Goal: Navigation & Orientation: Find specific page/section

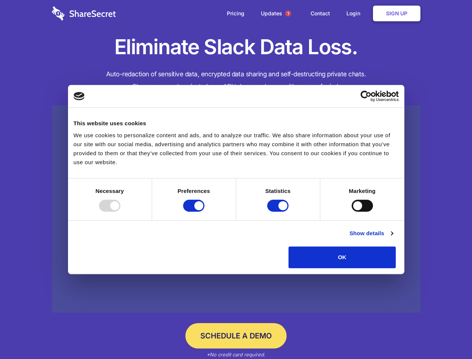
click at [120, 211] on div at bounding box center [109, 206] width 21 height 12
click at [204, 211] on input "Preferences" at bounding box center [193, 206] width 21 height 12
checkbox input "false"
click at [279, 211] on input "Statistics" at bounding box center [277, 206] width 21 height 12
checkbox input "false"
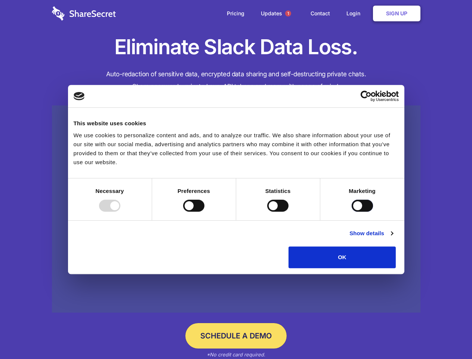
click at [352, 211] on input "Marketing" at bounding box center [362, 206] width 21 height 12
checkbox input "true"
click at [393, 238] on link "Show details" at bounding box center [370, 233] width 43 height 9
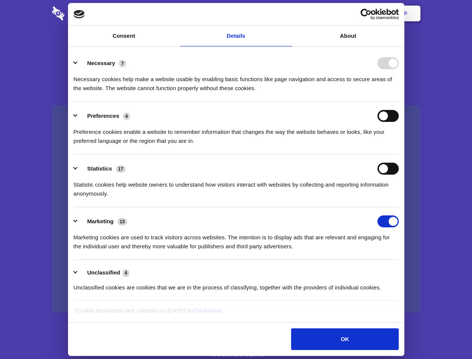
click at [399, 102] on li "Necessary 7 Necessary cookies help make a website usable by enabling basic func…" at bounding box center [236, 75] width 325 height 53
click at [288, 13] on span "1" at bounding box center [288, 13] width 6 height 6
